Goal: Task Accomplishment & Management: Manage account settings

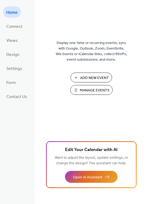
click at [81, 88] on span "Manage Events" at bounding box center [95, 90] width 30 height 6
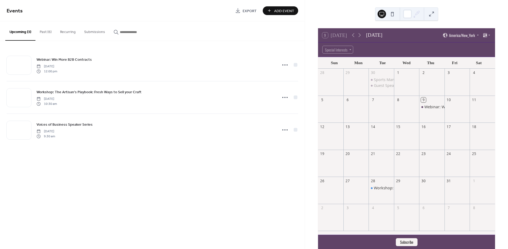
click at [48, 33] on button "Past (6)" at bounding box center [45, 30] width 20 height 19
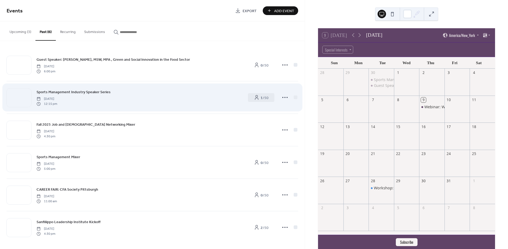
scroll to position [2, 0]
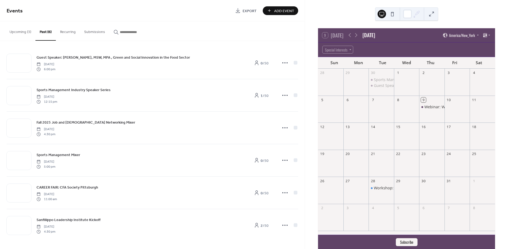
click at [22, 31] on button "Upcoming (3)" at bounding box center [20, 30] width 30 height 19
